Goal: Check status: Check status

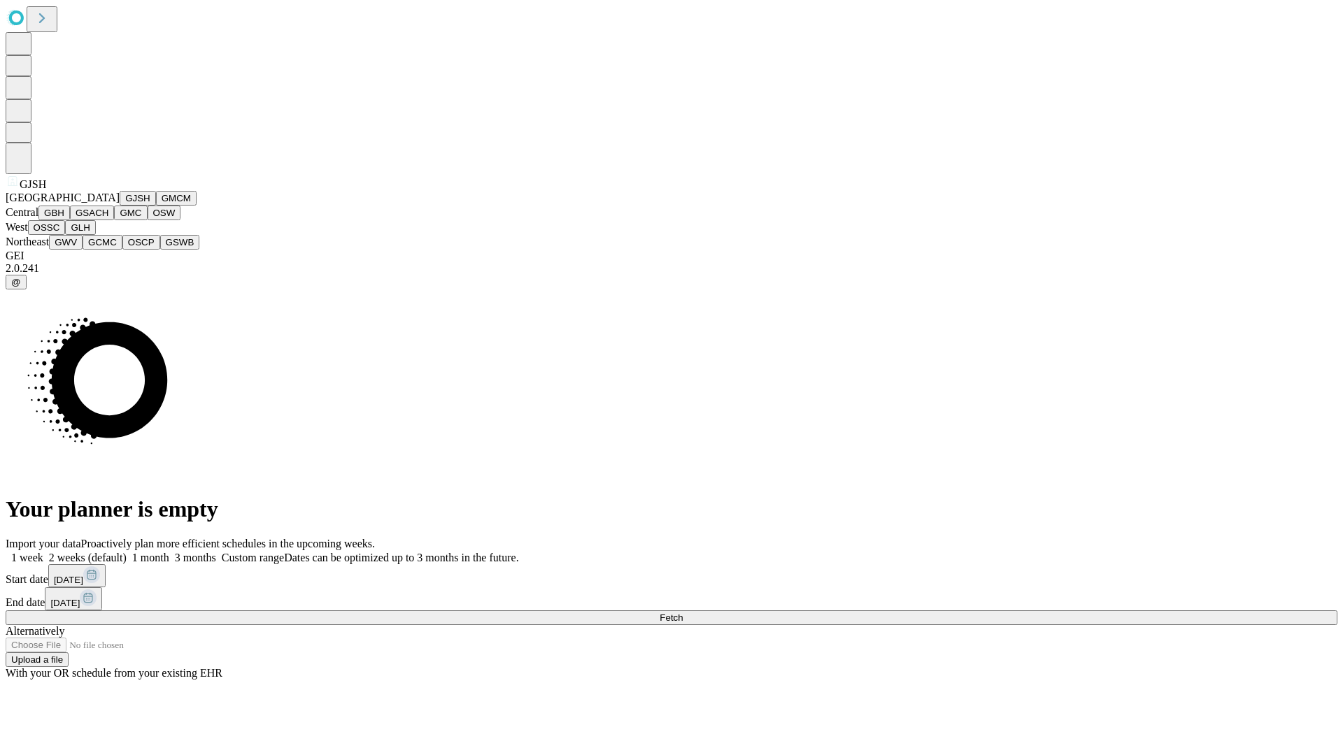
click at [120, 206] on button "GJSH" at bounding box center [138, 198] width 36 height 15
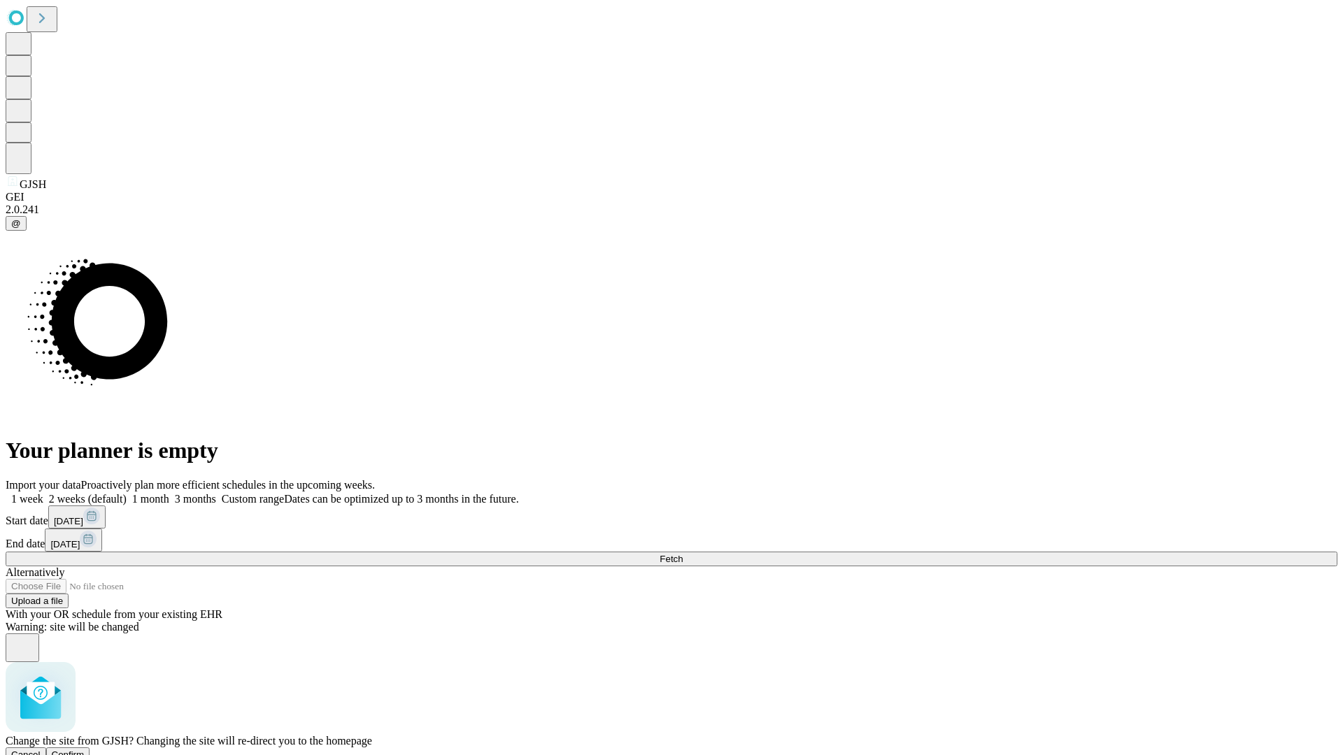
click at [85, 750] on span "Confirm" at bounding box center [68, 755] width 33 height 10
click at [169, 493] on label "1 month" at bounding box center [148, 499] width 43 height 12
click at [683, 554] on span "Fetch" at bounding box center [670, 559] width 23 height 10
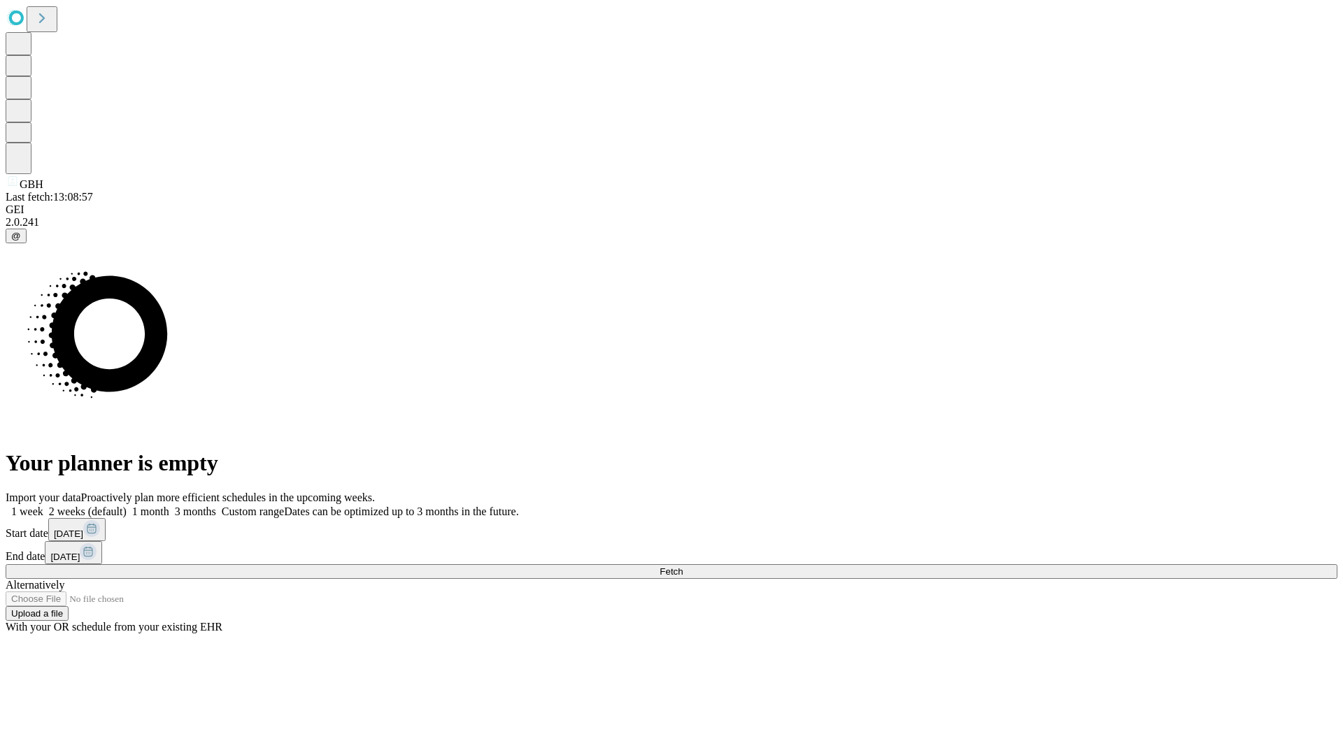
click at [683, 566] on span "Fetch" at bounding box center [670, 571] width 23 height 10
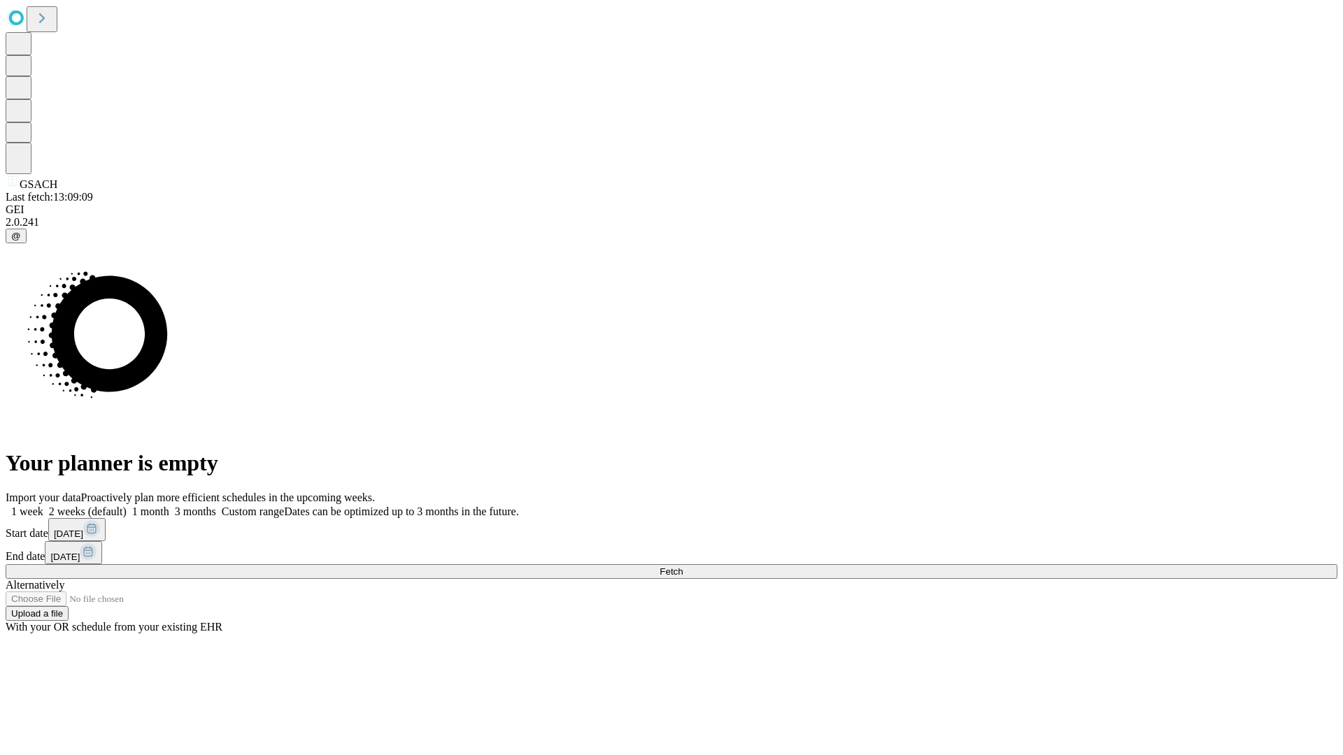
click at [169, 506] on label "1 month" at bounding box center [148, 512] width 43 height 12
click at [683, 566] on span "Fetch" at bounding box center [670, 571] width 23 height 10
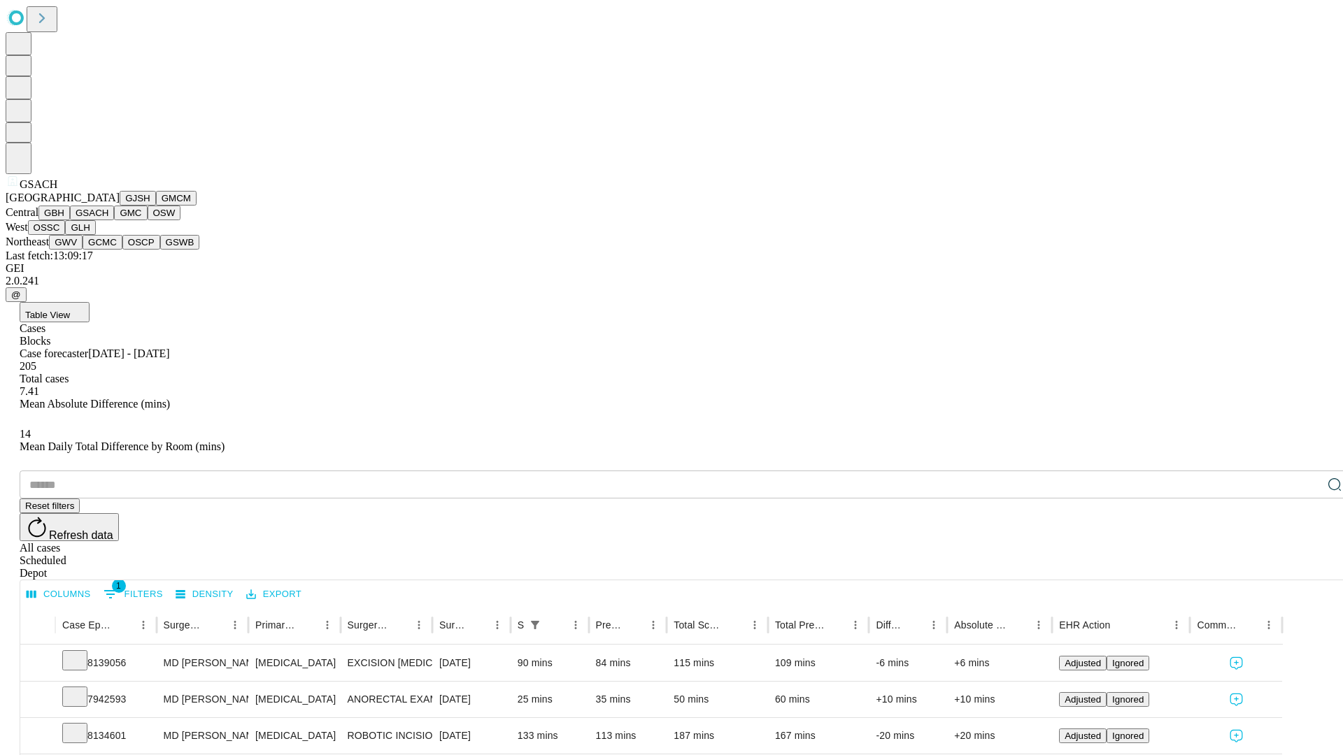
click at [114, 220] on button "GMC" at bounding box center [130, 213] width 33 height 15
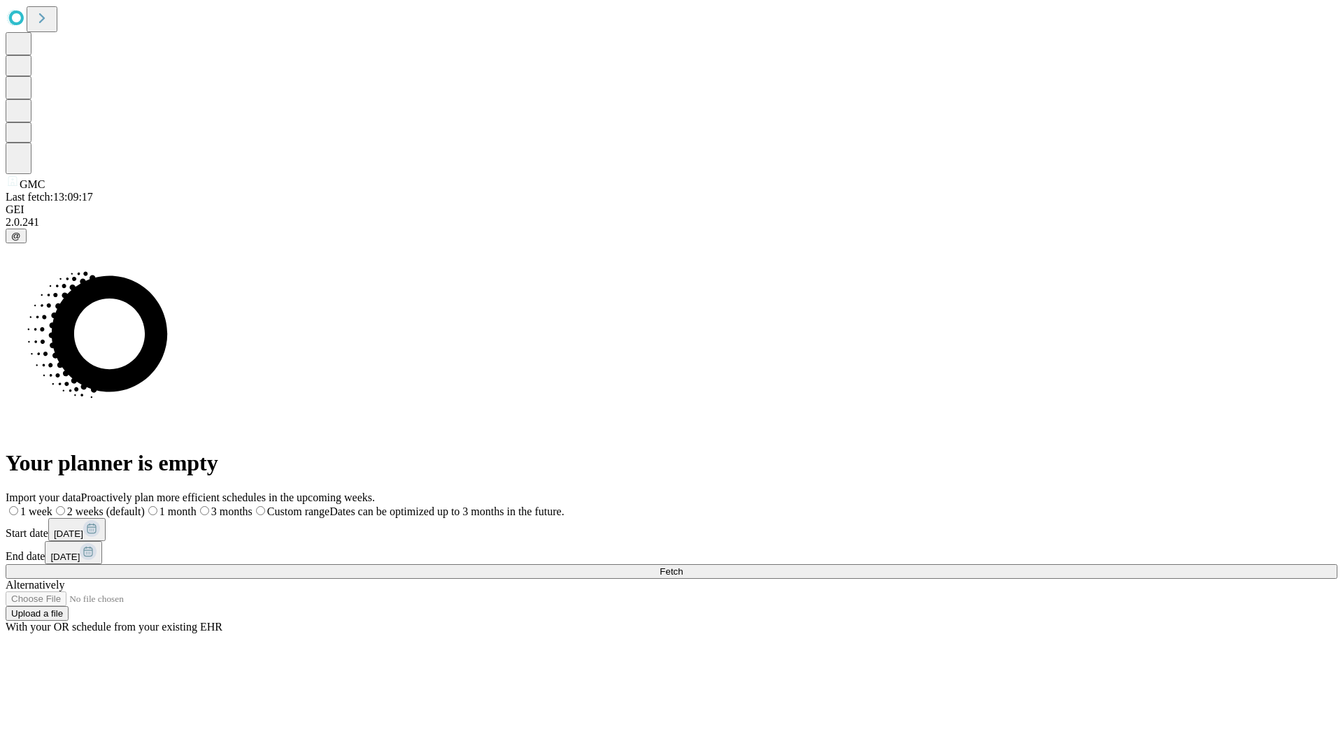
click at [197, 506] on label "1 month" at bounding box center [171, 512] width 52 height 12
click at [683, 566] on span "Fetch" at bounding box center [670, 571] width 23 height 10
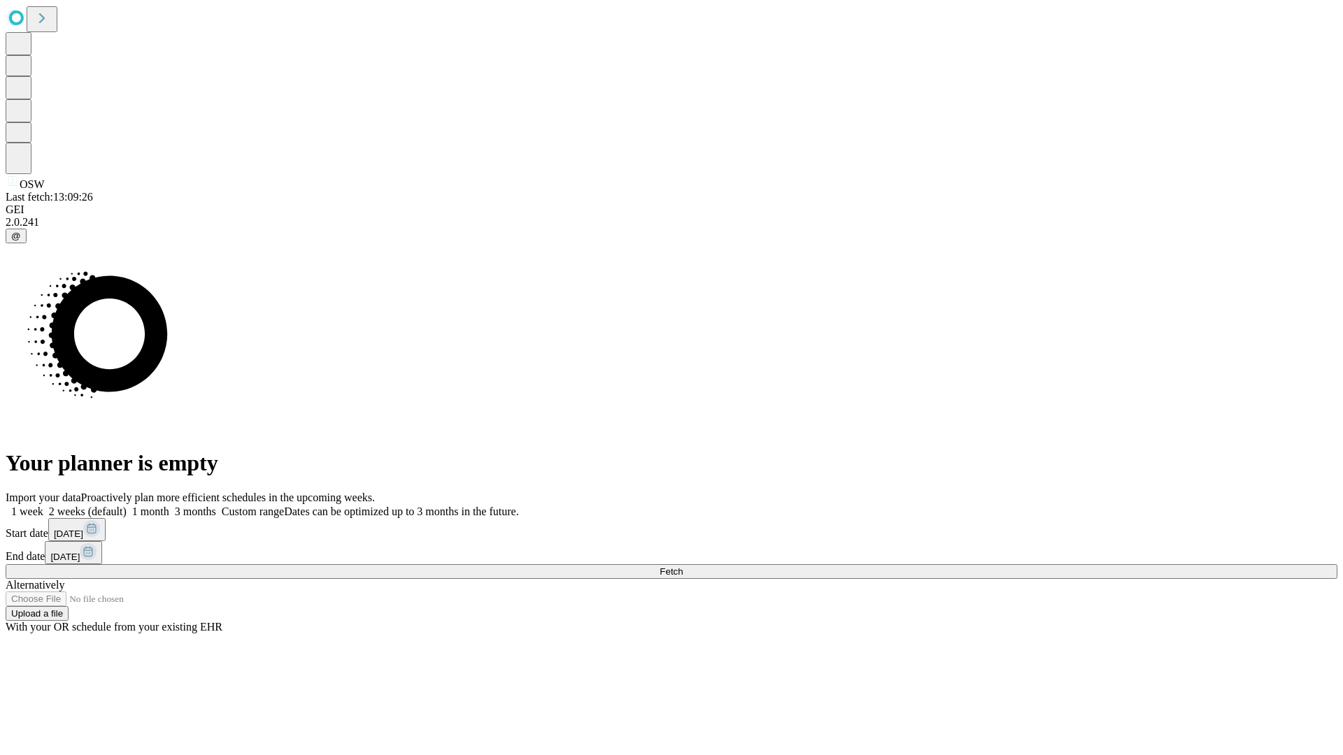
click at [169, 506] on label "1 month" at bounding box center [148, 512] width 43 height 12
click at [683, 566] on span "Fetch" at bounding box center [670, 571] width 23 height 10
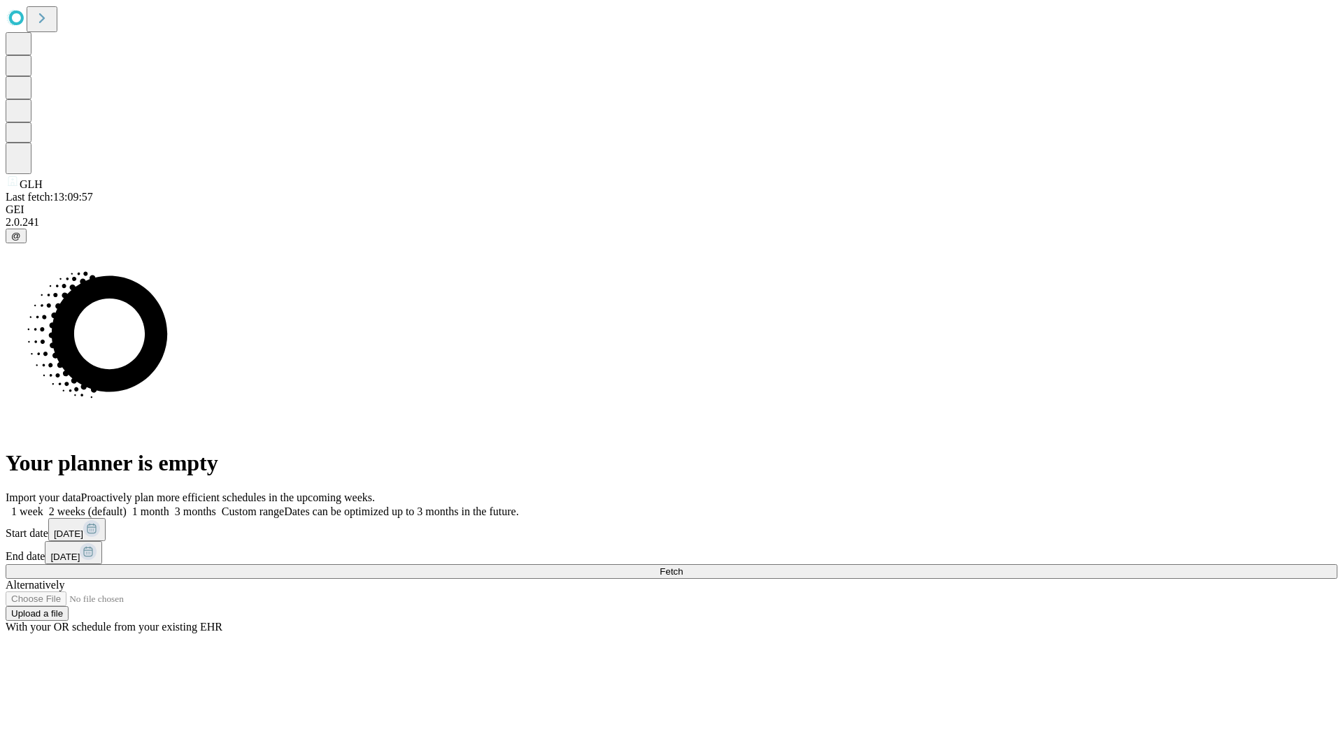
click at [169, 506] on label "1 month" at bounding box center [148, 512] width 43 height 12
click at [683, 566] on span "Fetch" at bounding box center [670, 571] width 23 height 10
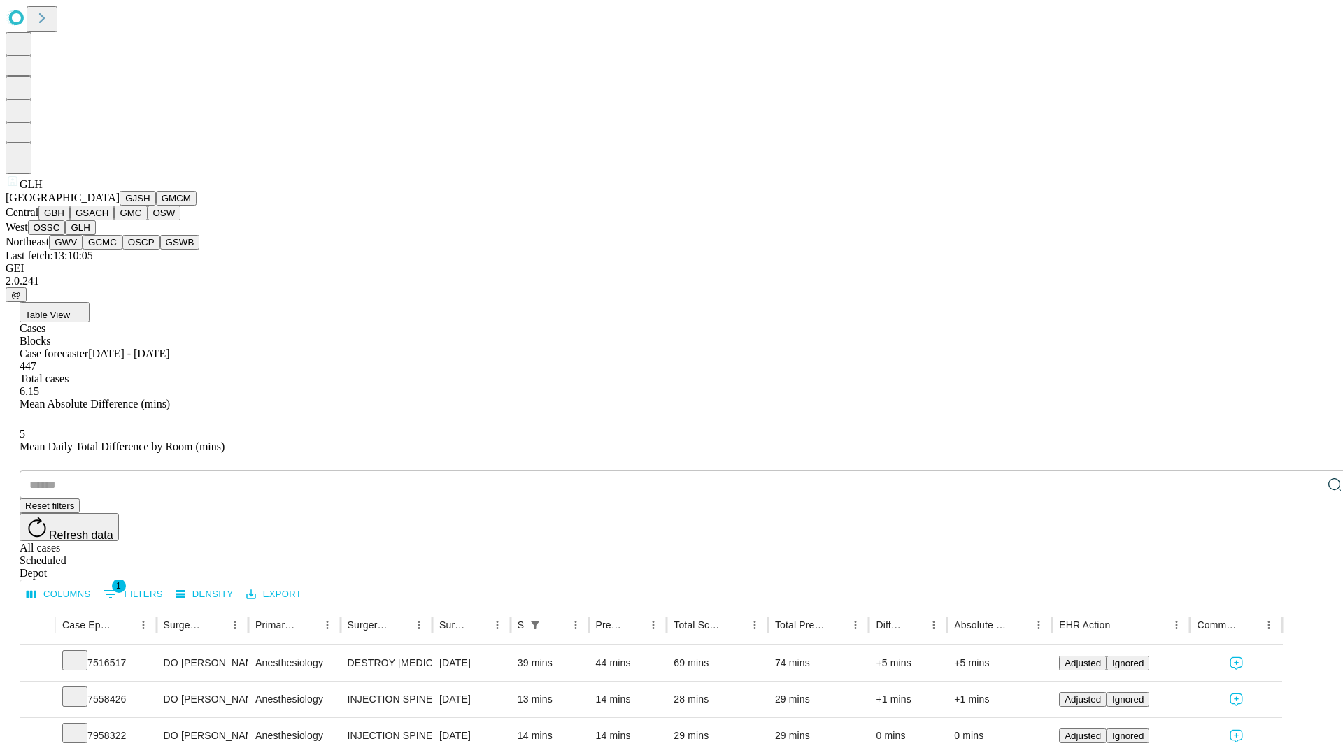
click at [83, 250] on button "GWV" at bounding box center [66, 242] width 34 height 15
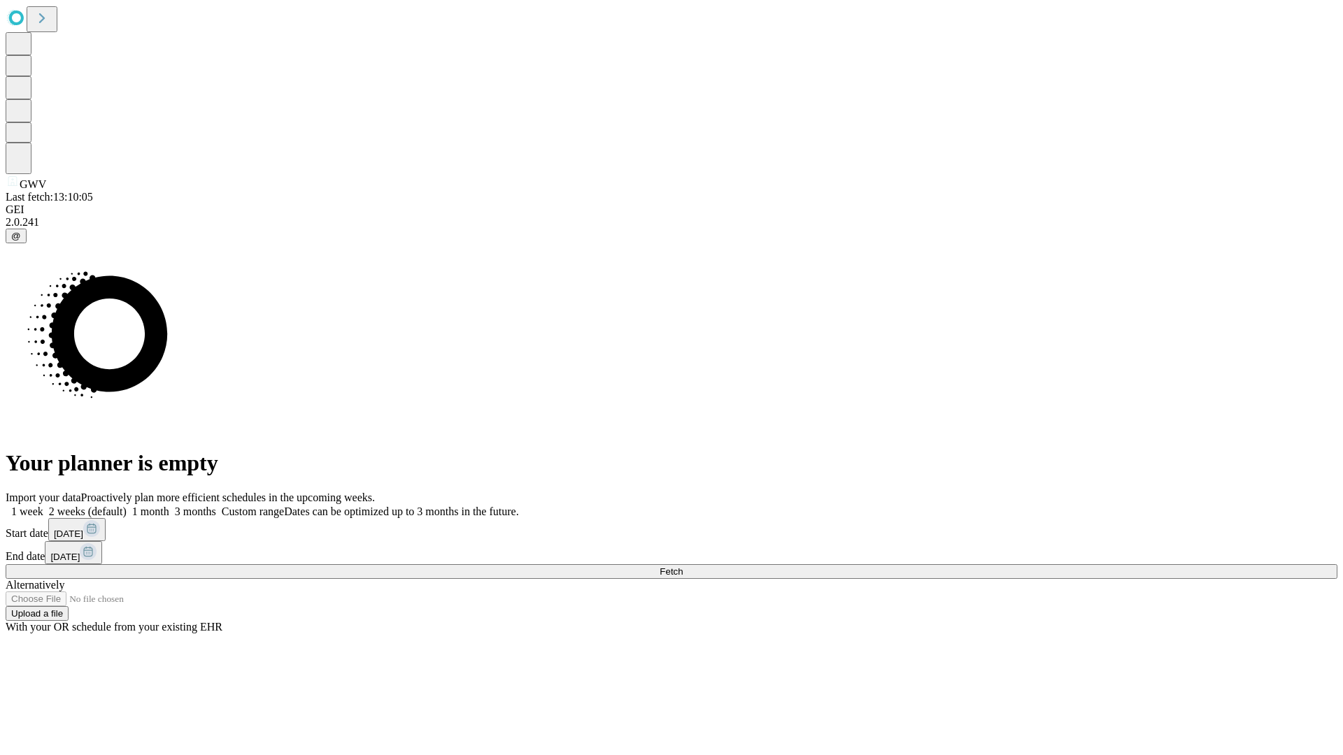
click at [683, 566] on span "Fetch" at bounding box center [670, 571] width 23 height 10
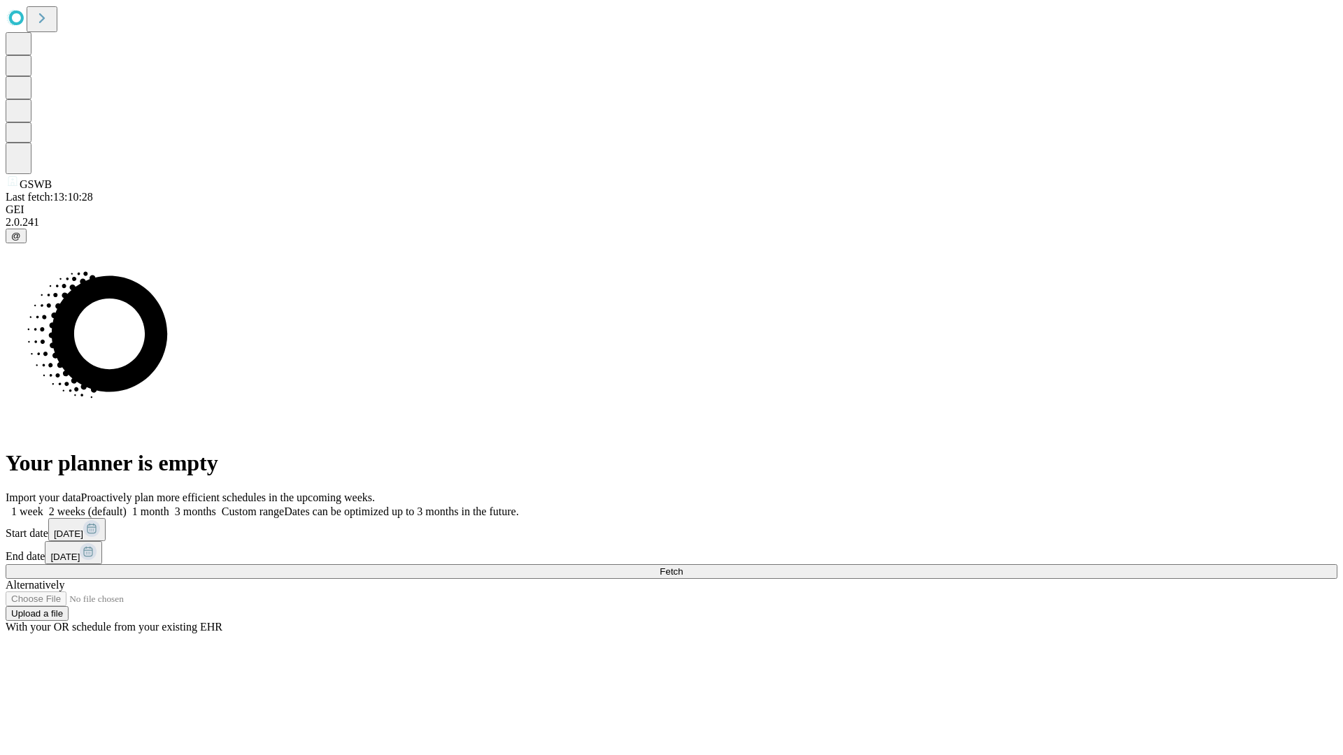
click at [169, 506] on label "1 month" at bounding box center [148, 512] width 43 height 12
click at [683, 566] on span "Fetch" at bounding box center [670, 571] width 23 height 10
